Goal: Transaction & Acquisition: Purchase product/service

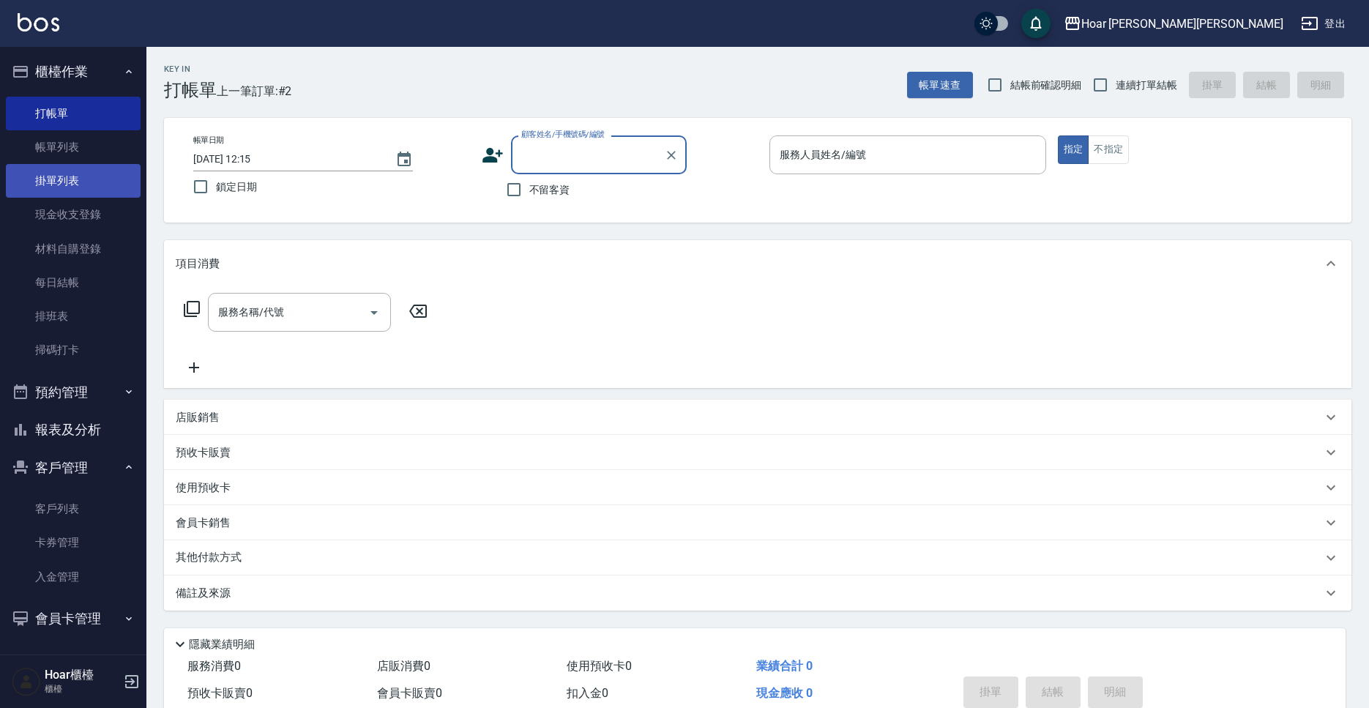
click at [87, 197] on link "掛單列表" at bounding box center [73, 181] width 135 height 34
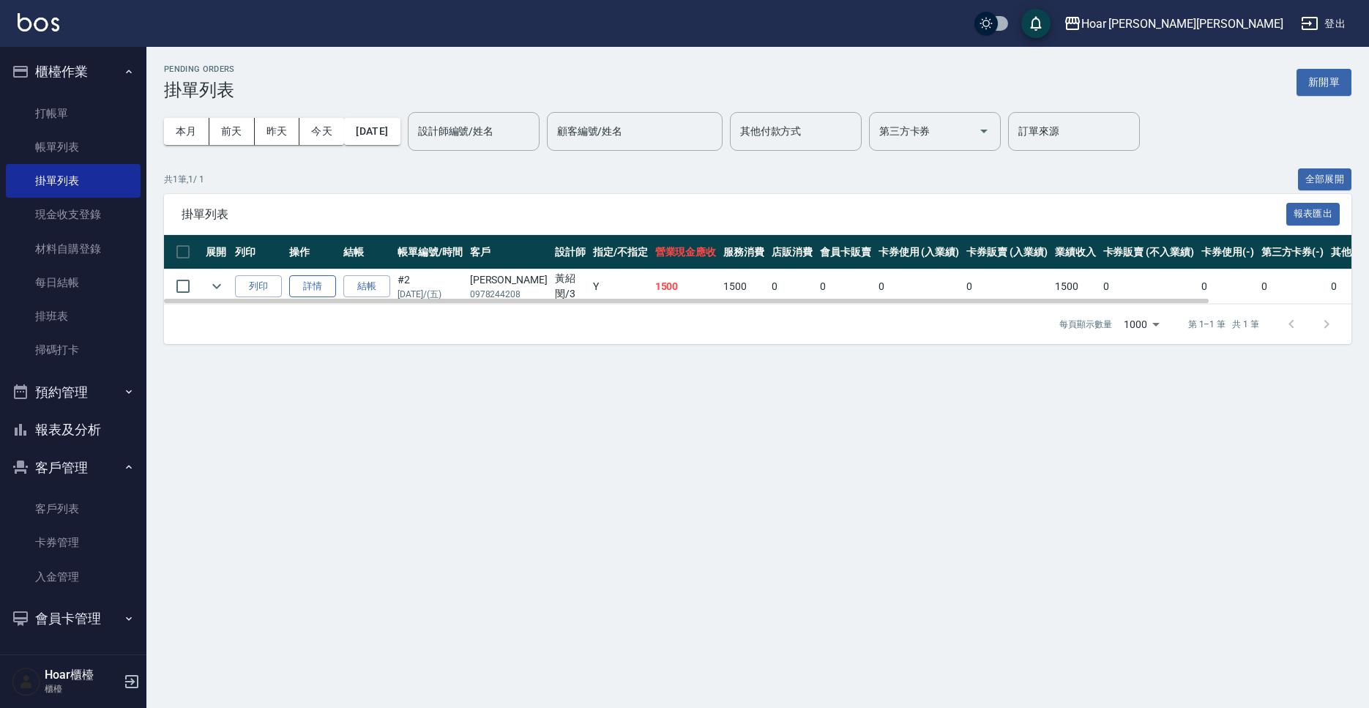
click at [317, 289] on link "詳情" at bounding box center [312, 286] width 47 height 23
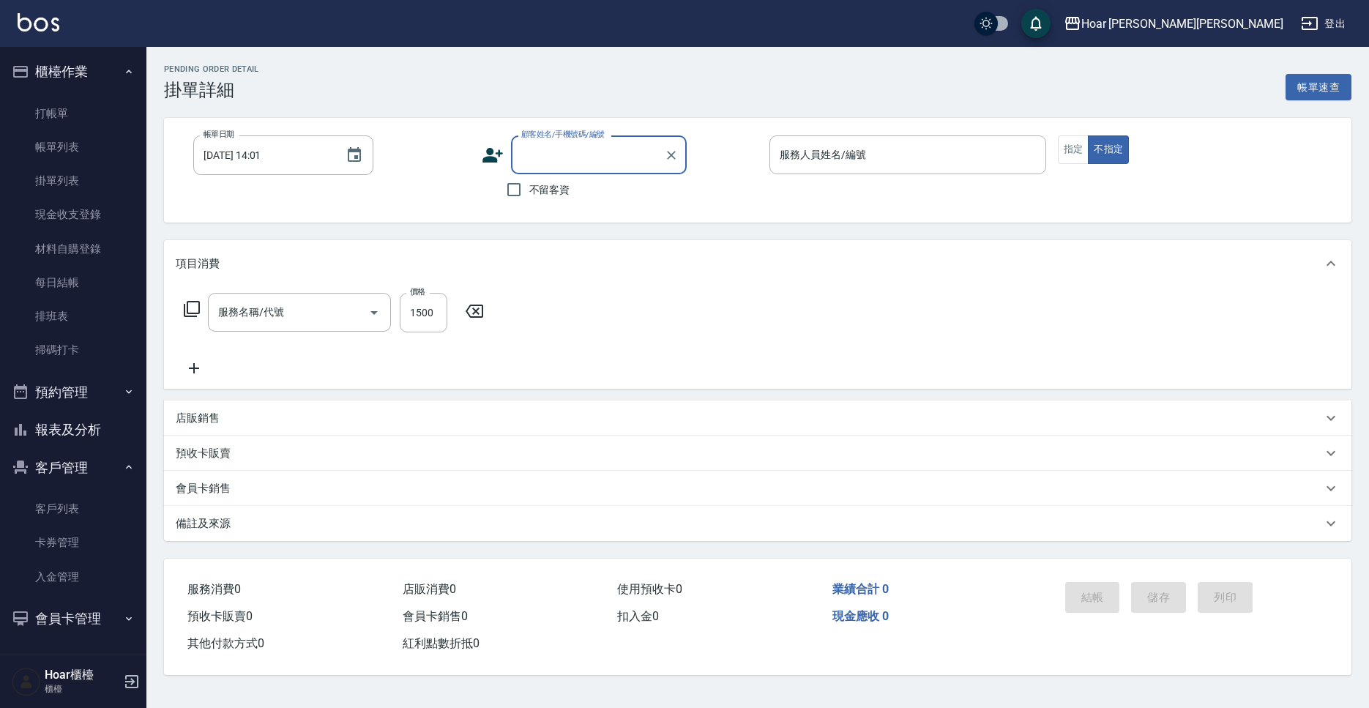
type input "[DATE] 12:14"
type input "Shami-3"
type input "燙髮（直）(302)"
type input "[PERSON_NAME]/0978244208/"
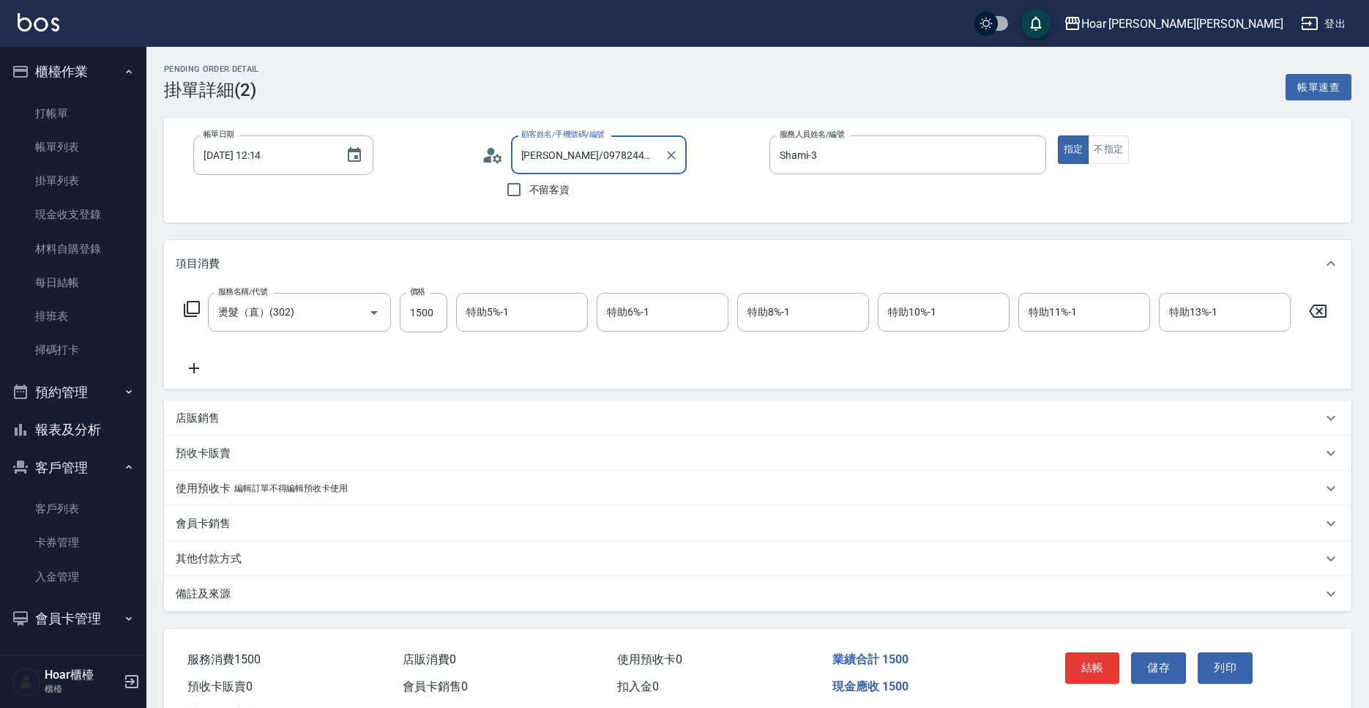
scroll to position [61, 0]
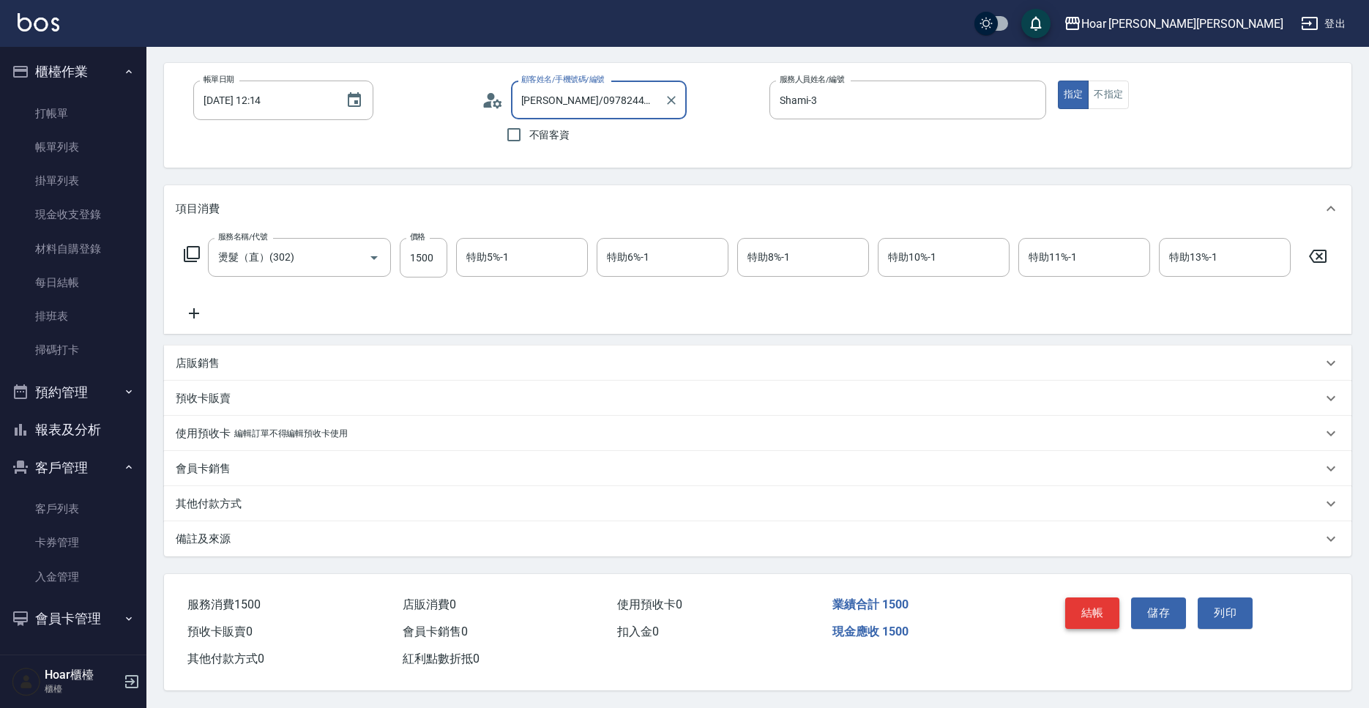
click at [1090, 615] on button "結帳" at bounding box center [1092, 612] width 55 height 31
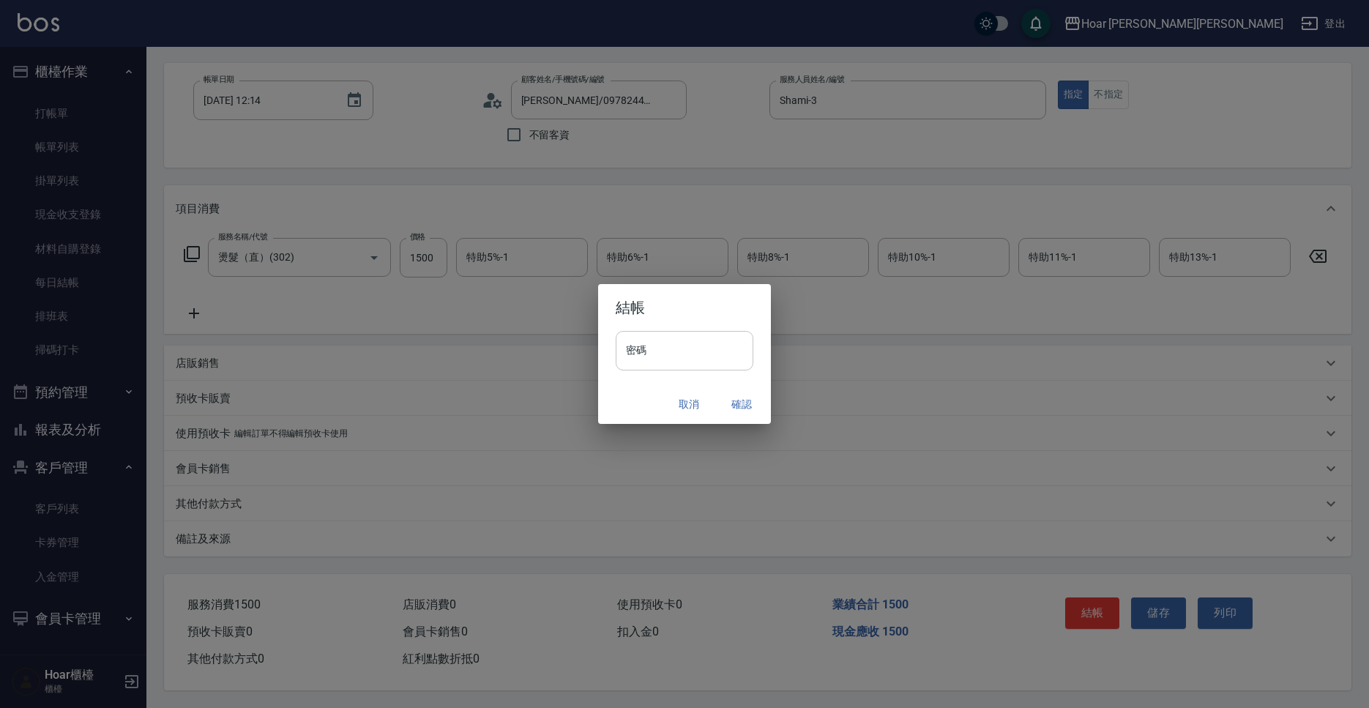
click at [691, 341] on input "密碼" at bounding box center [684, 351] width 138 height 40
type input "****"
click at [747, 406] on button "確認" at bounding box center [741, 404] width 47 height 27
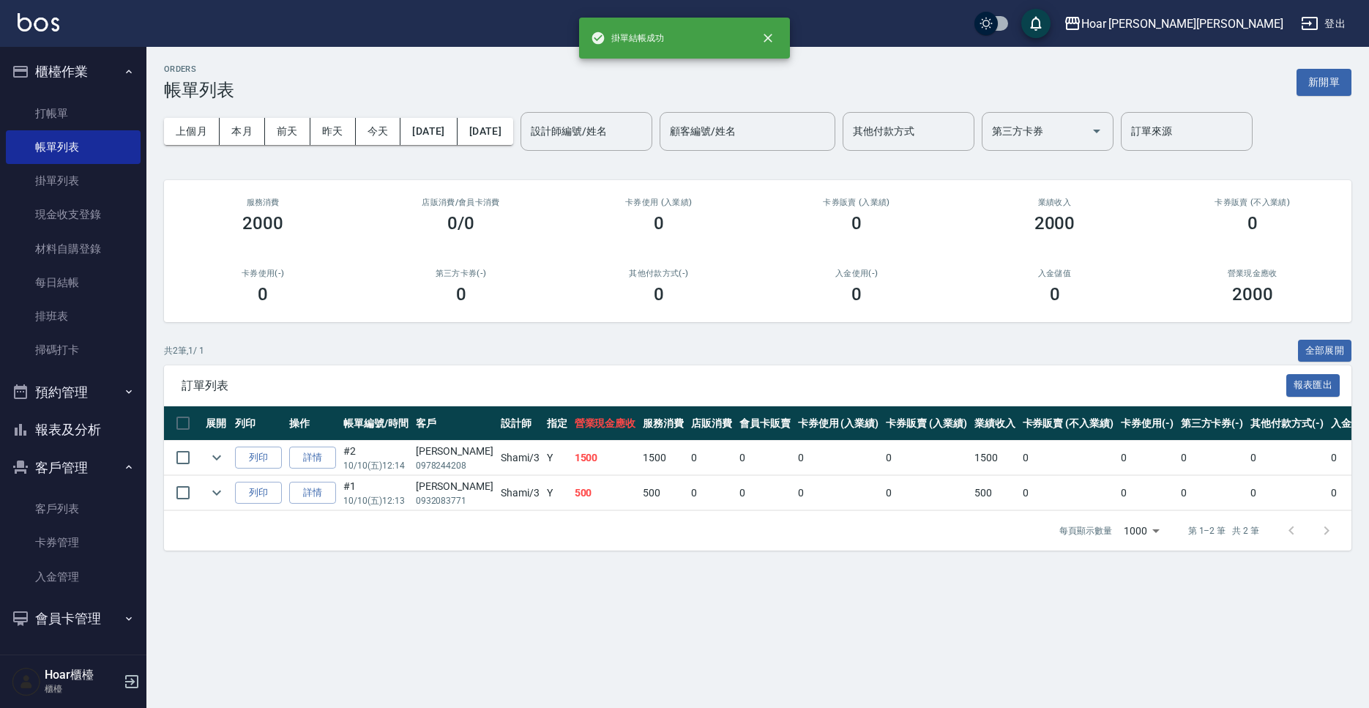
click at [526, 345] on div "共 2 筆, 1 / 1 全部展開" at bounding box center [757, 351] width 1187 height 23
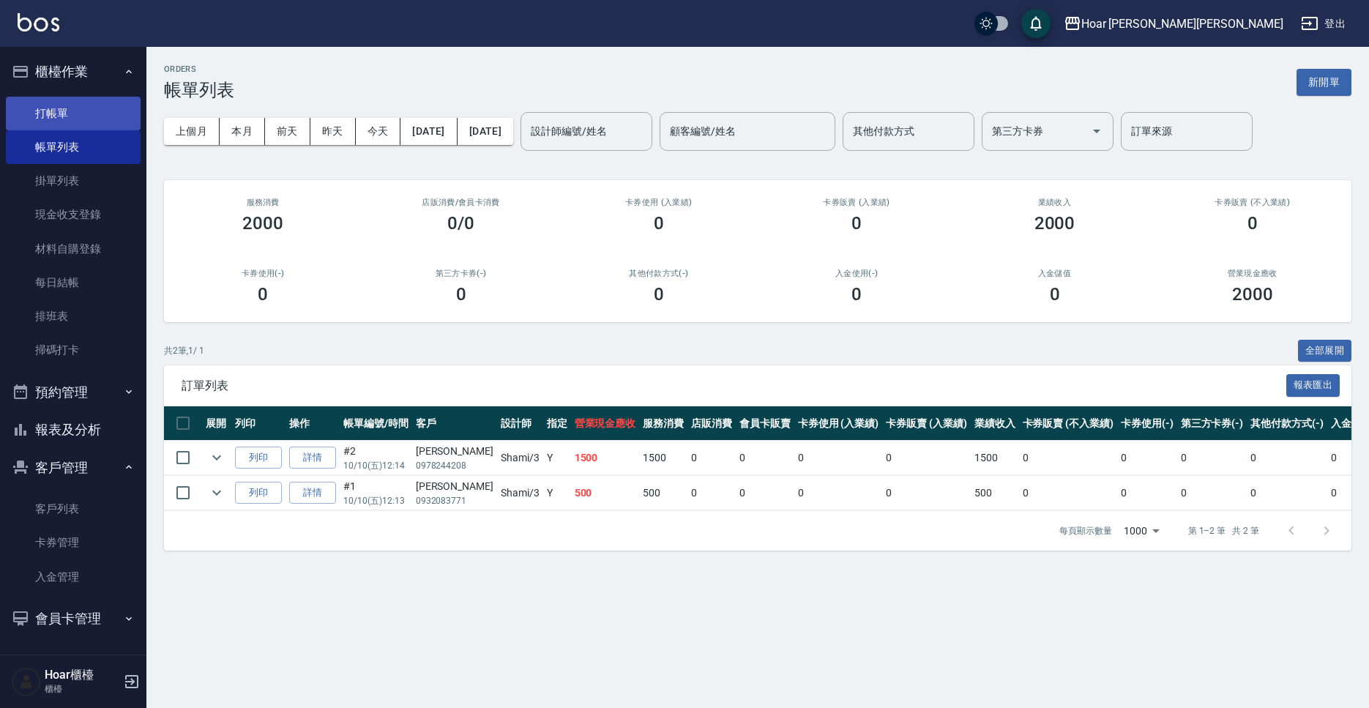
click at [72, 111] on link "打帳單" at bounding box center [73, 114] width 135 height 34
